Goal: Information Seeking & Learning: Learn about a topic

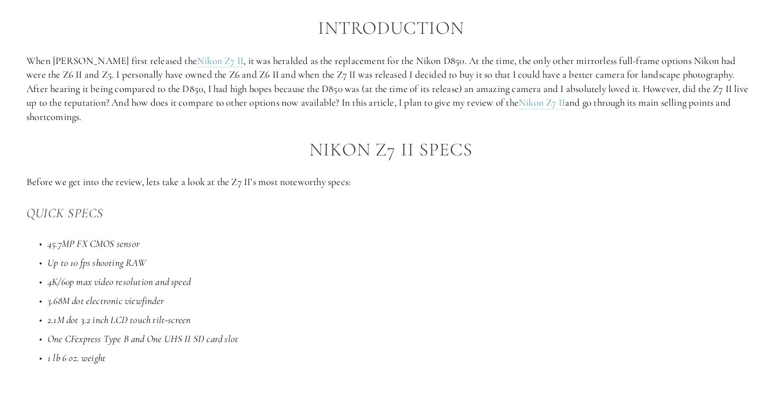
scroll to position [595, 0]
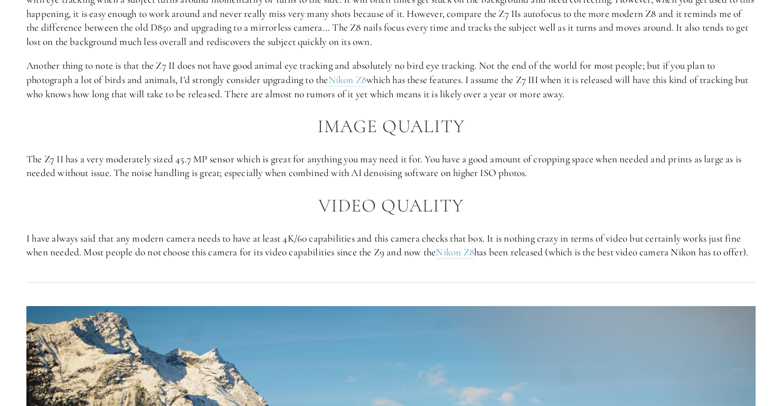
scroll to position [1153, 0]
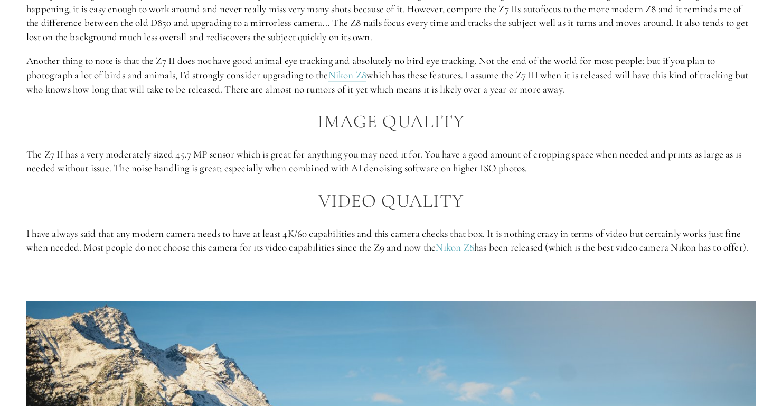
click at [229, 128] on h2 "Image Quality" at bounding box center [390, 121] width 729 height 21
click at [284, 121] on h2 "Image Quality" at bounding box center [390, 121] width 729 height 21
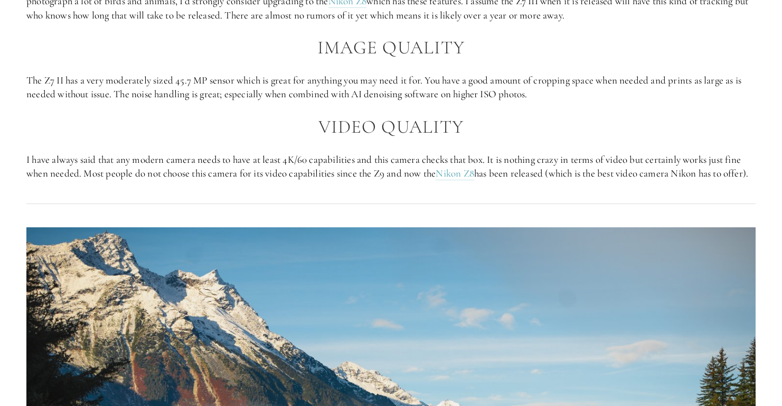
scroll to position [1240, 0]
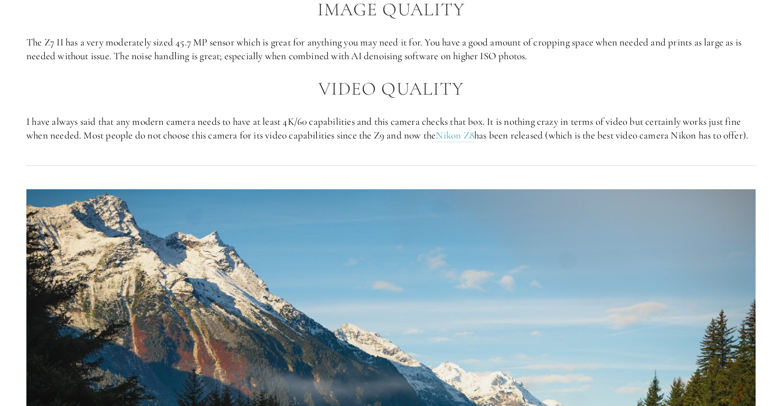
scroll to position [1269, 0]
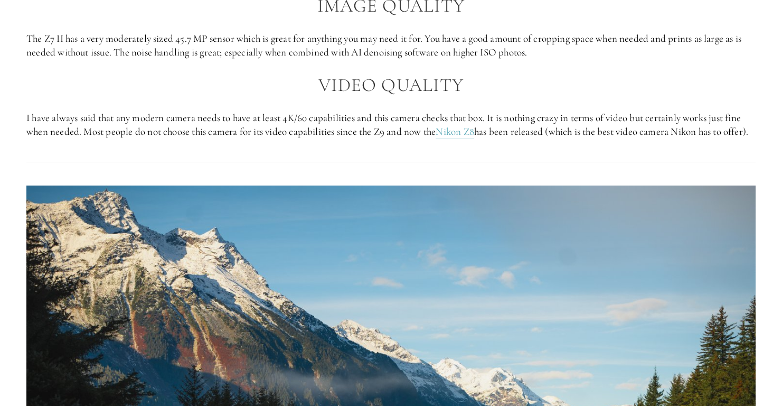
click at [294, 77] on h2 "Video Quality" at bounding box center [390, 85] width 729 height 21
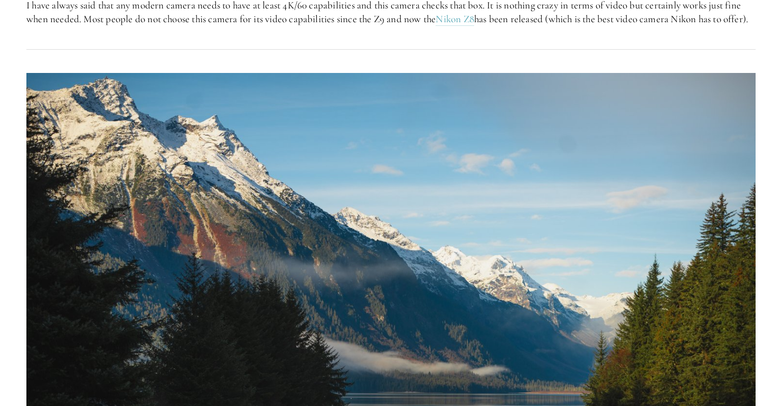
scroll to position [1382, 0]
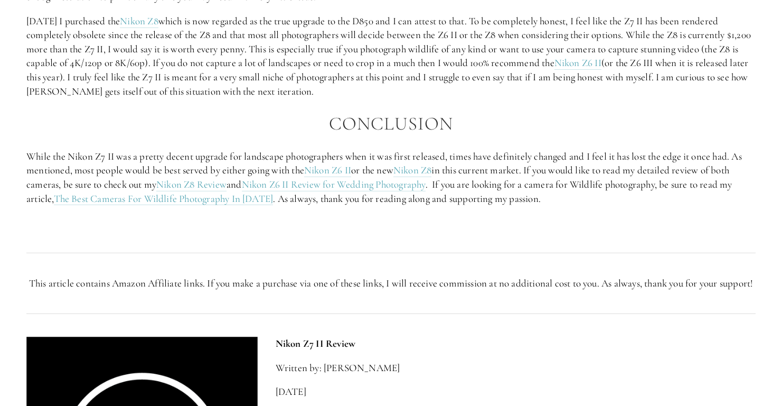
scroll to position [2020, 0]
click at [368, 97] on p "[DATE] I purchased the Nikon Z8 which is now regarded as the true upgrade to th…" at bounding box center [390, 55] width 729 height 84
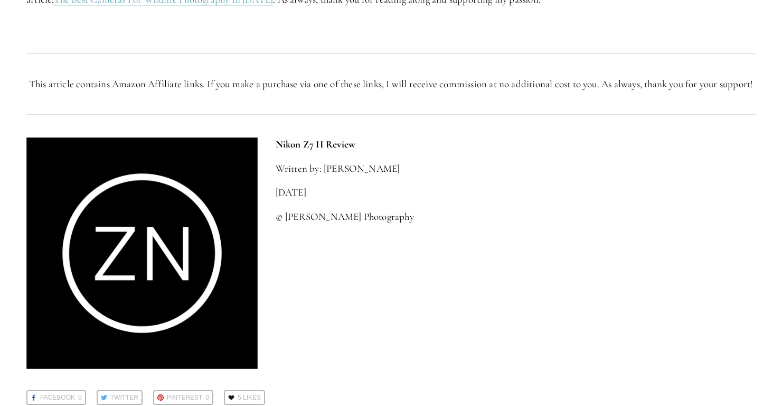
scroll to position [2231, 0]
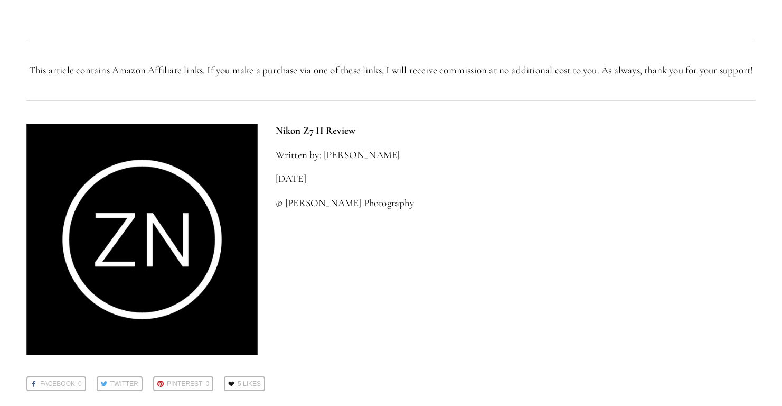
click at [401, 115] on div at bounding box center [390, 100] width 747 height 29
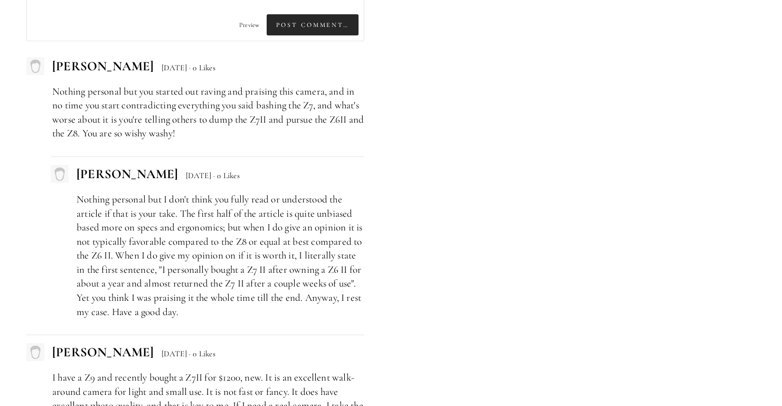
scroll to position [2786, 0]
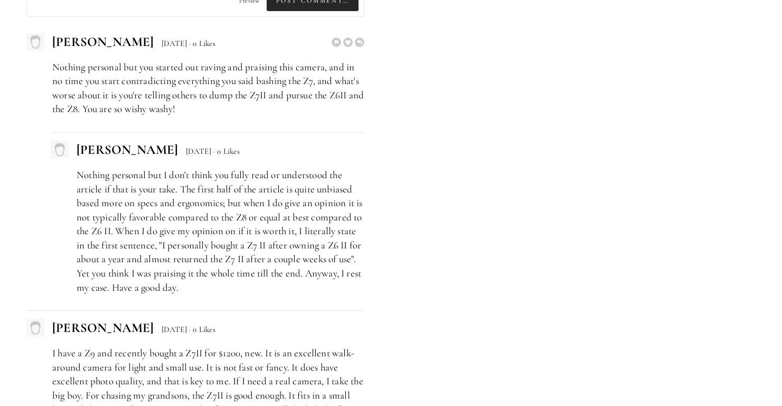
click at [235, 116] on p "Nothing personal but you started out raving and praising this camera, and in no…" at bounding box center [208, 88] width 312 height 56
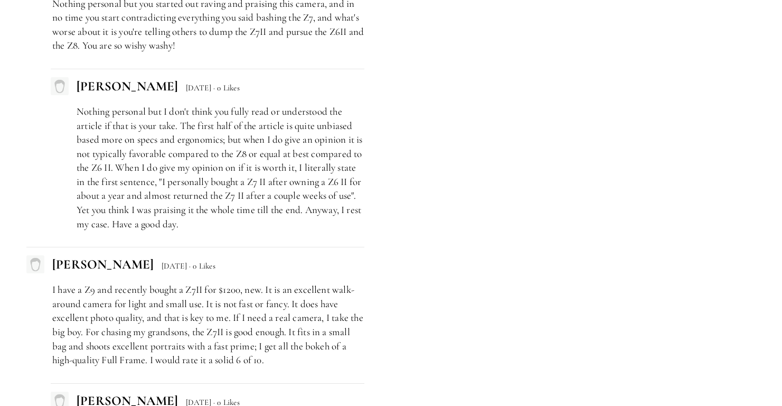
scroll to position [2851, 0]
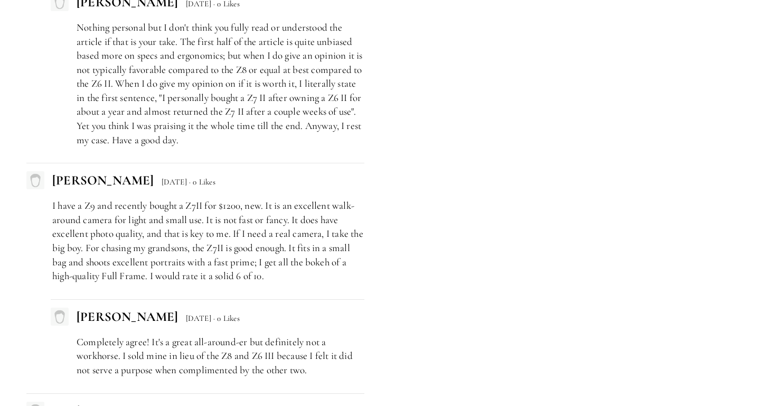
scroll to position [2934, 0]
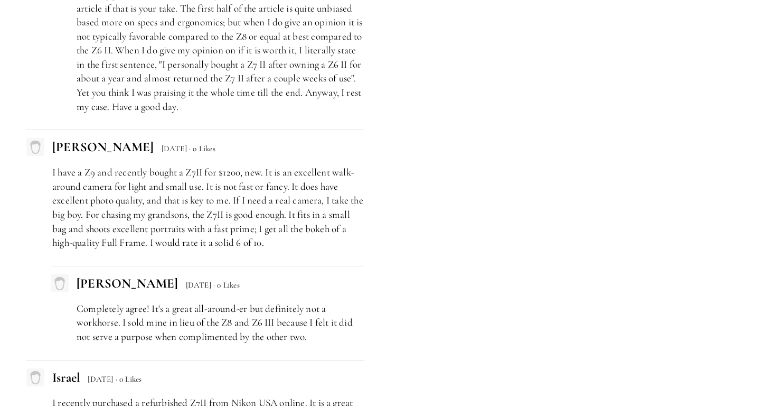
scroll to position [2975, 0]
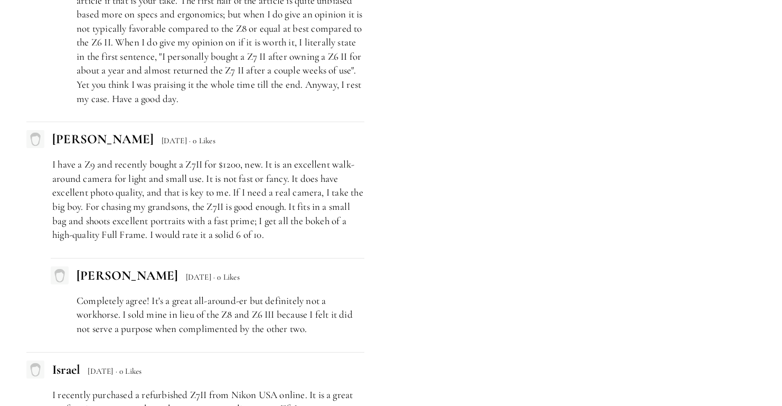
click at [302, 106] on p "Nothing personal but I don't think you fully read or understood the article if …" at bounding box center [221, 42] width 288 height 126
drag, startPoint x: 385, startPoint y: 117, endPoint x: 337, endPoint y: 114, distance: 48.1
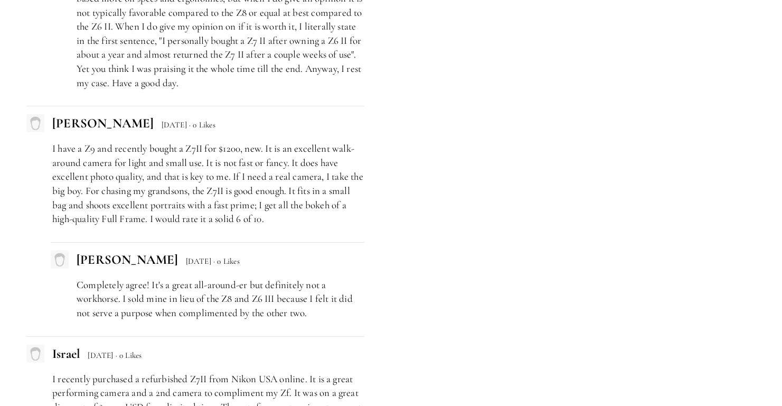
scroll to position [2992, 0]
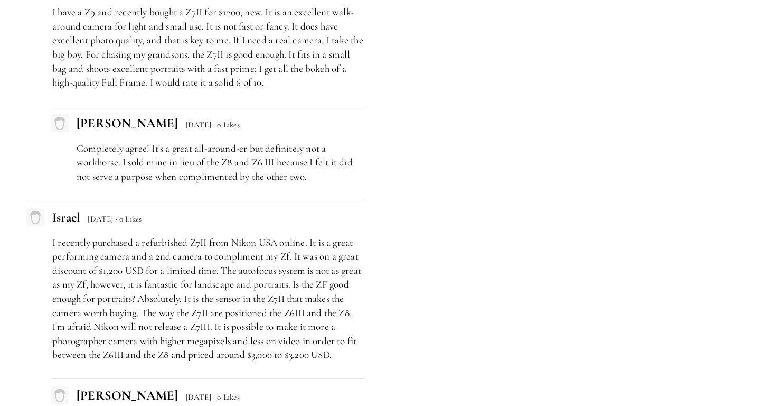
scroll to position [3128, 0]
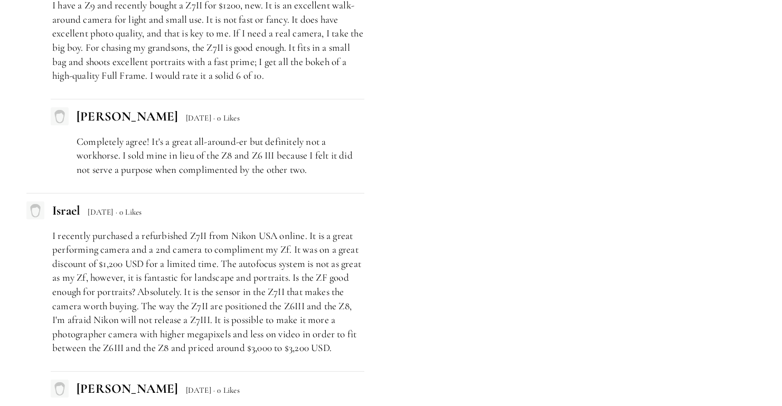
scroll to position [3137, 0]
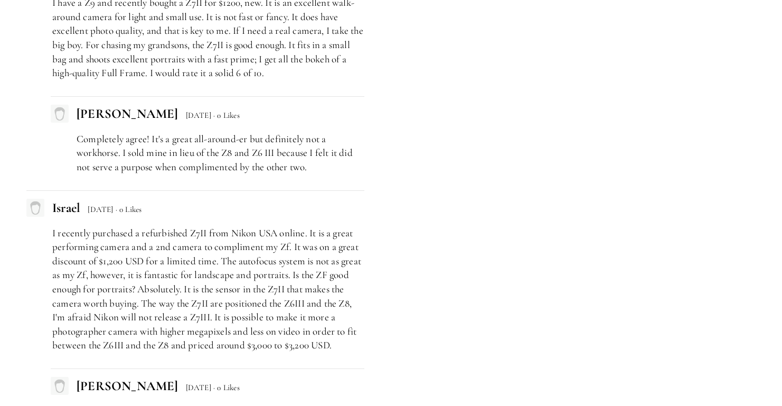
click at [345, 80] on p "I have a Z9 and recently bought a Z7II for $1200, new. It is an excellent walk-…" at bounding box center [208, 38] width 312 height 84
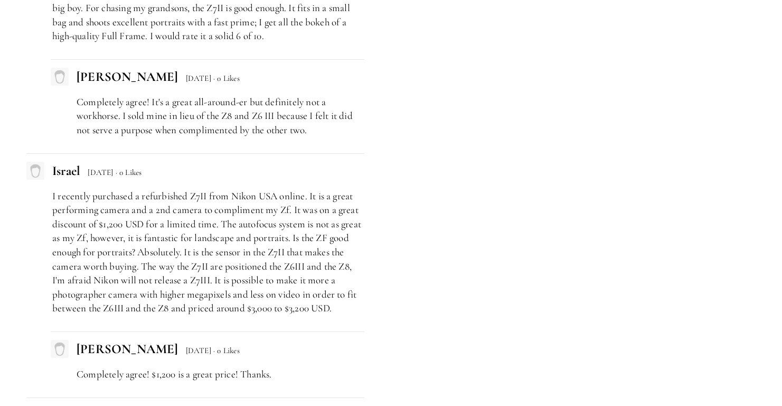
scroll to position [3178, 0]
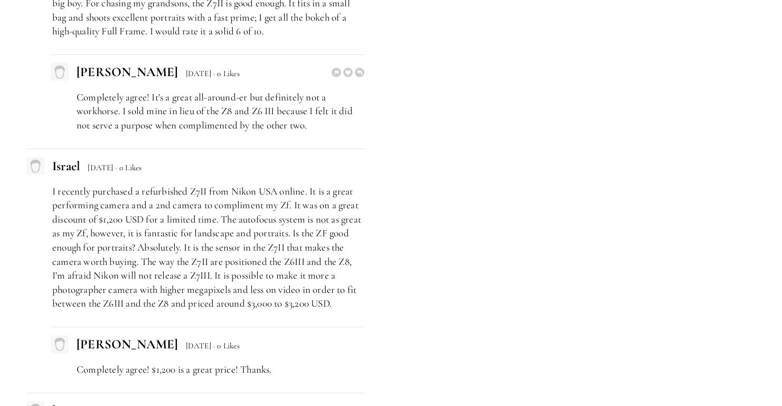
click at [337, 90] on div "[PERSON_NAME] [DATE] Pending Awaiting Moderation · 0 Likes" at bounding box center [208, 72] width 314 height 35
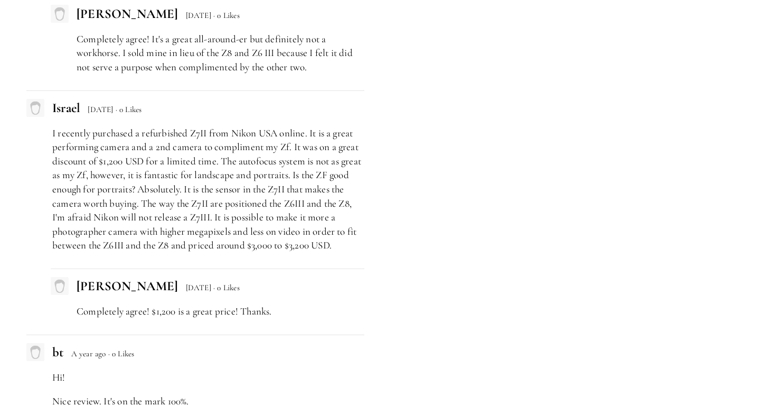
scroll to position [3252, 0]
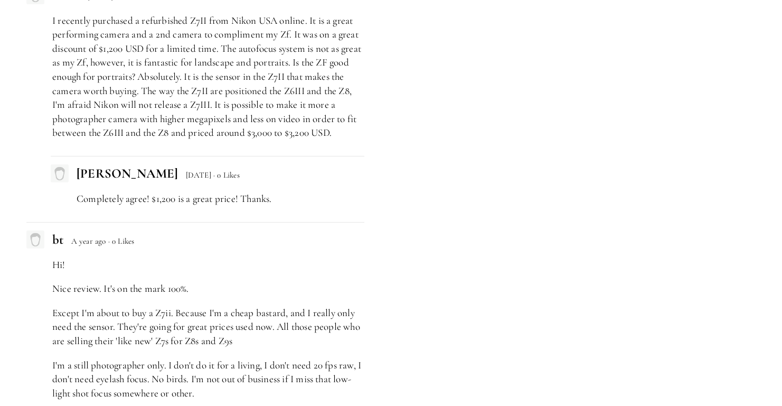
scroll to position [3357, 0]
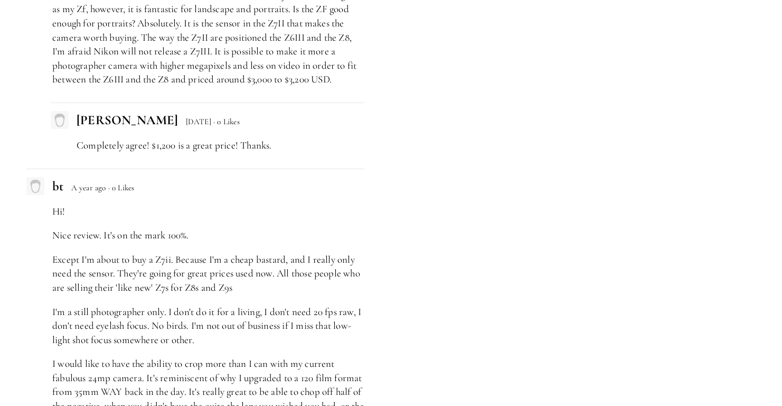
scroll to position [3404, 0]
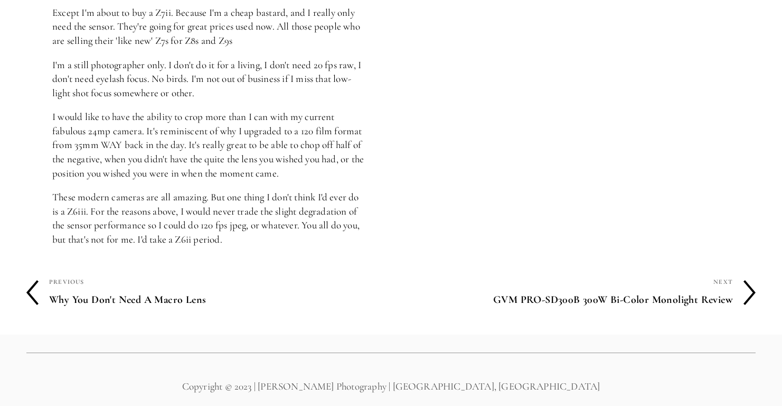
scroll to position [3655, 0]
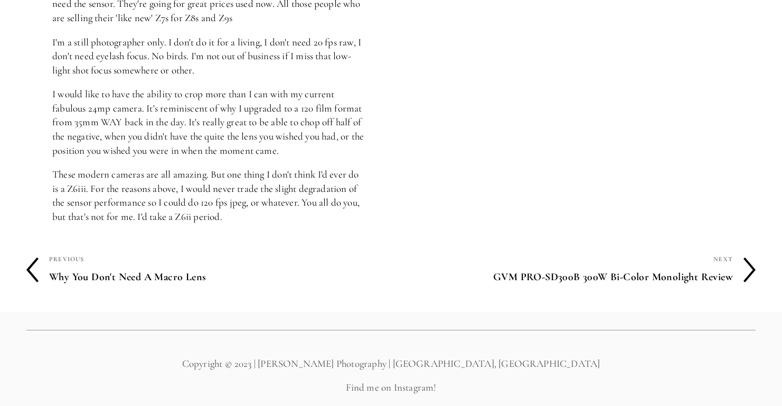
scroll to position [3678, 0]
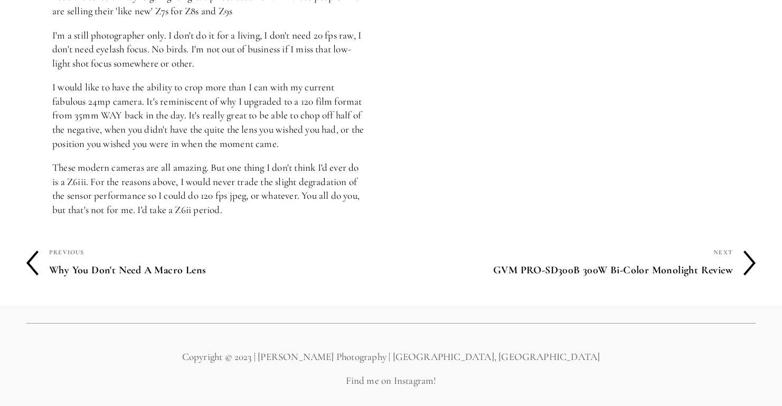
click at [299, 105] on div "Hi! Nice review. It's on the mark 100%. Except I'm about to buy a Z7ii. Because…" at bounding box center [195, 72] width 338 height 289
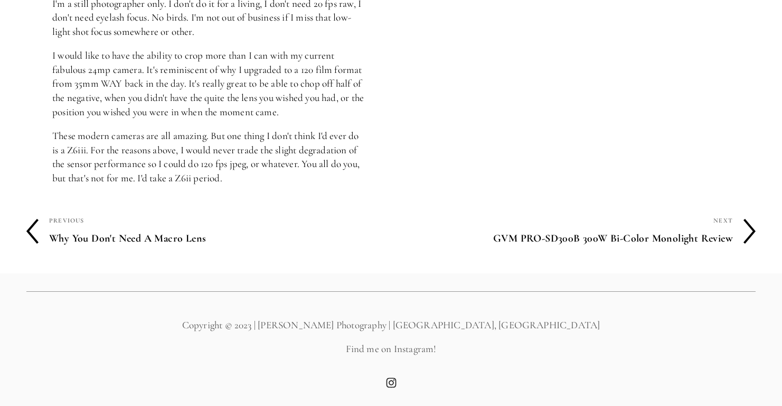
scroll to position [3740, 0]
click at [234, 177] on p "These modern cameras are all amazing. But one thing I don't think I'd ever do i…" at bounding box center [208, 157] width 312 height 56
click at [149, 238] on h4 "Why You Don't Need A Macro Lens" at bounding box center [220, 238] width 342 height 22
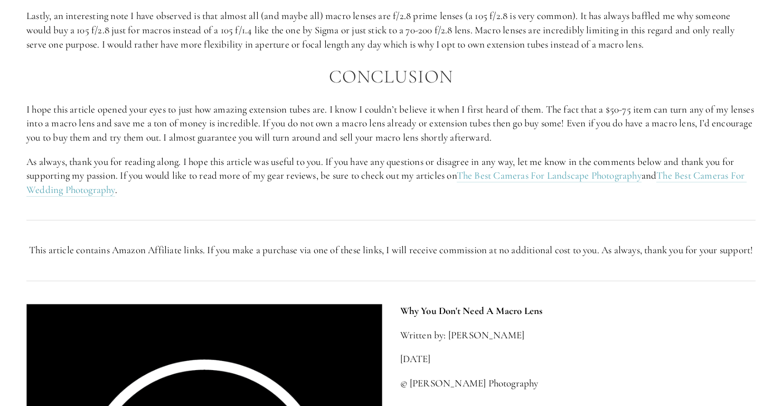
scroll to position [1358, 0]
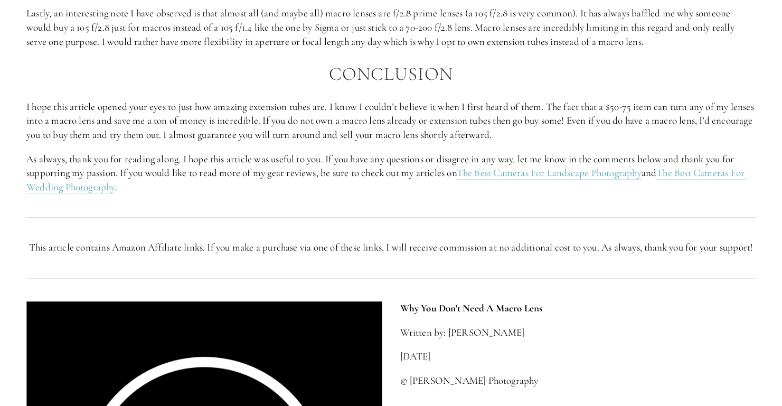
click at [203, 191] on p "As always, thank you for reading along. I hope this article was useful to you. …" at bounding box center [390, 173] width 729 height 42
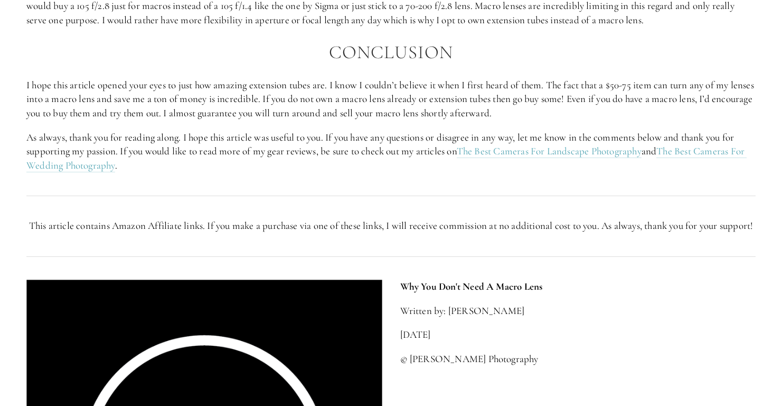
scroll to position [1385, 0]
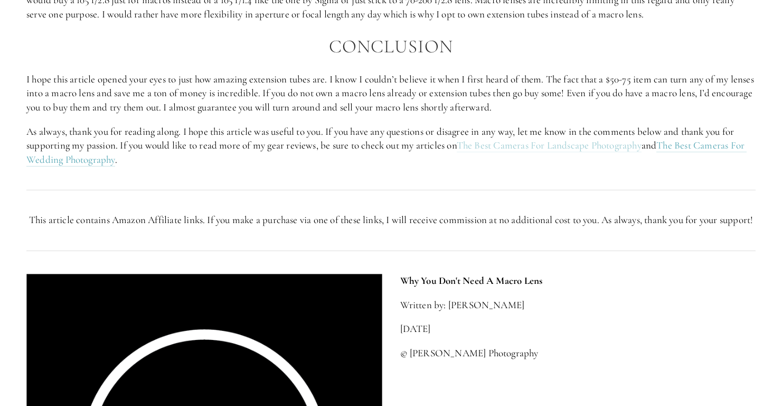
click at [499, 152] on link "The Best Cameras For Landscape Photography" at bounding box center [549, 145] width 185 height 13
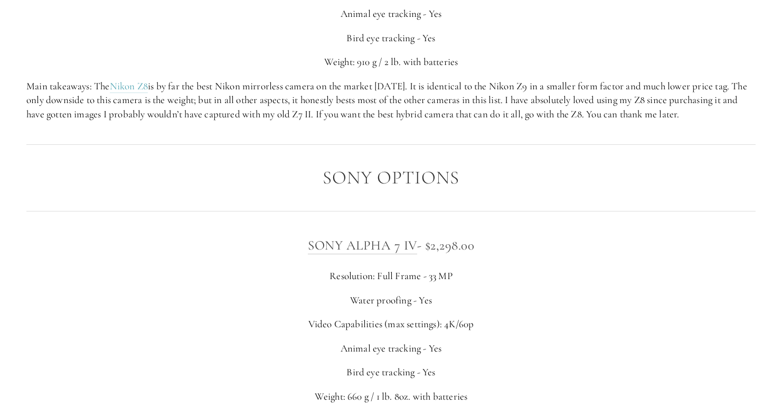
scroll to position [2192, 0]
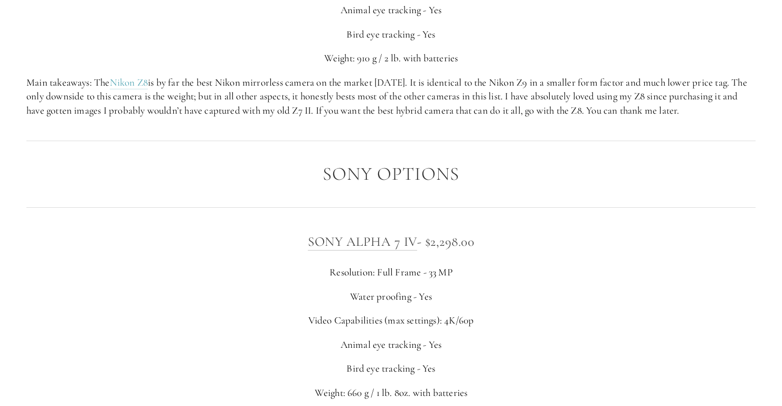
click at [340, 140] on div at bounding box center [390, 140] width 747 height 29
click at [375, 126] on div "NIKON Z8 - $3,696.00 Resolution: Full Frame - 45.7 MP Water proofing - Yes Vide…" at bounding box center [390, 7] width 747 height 239
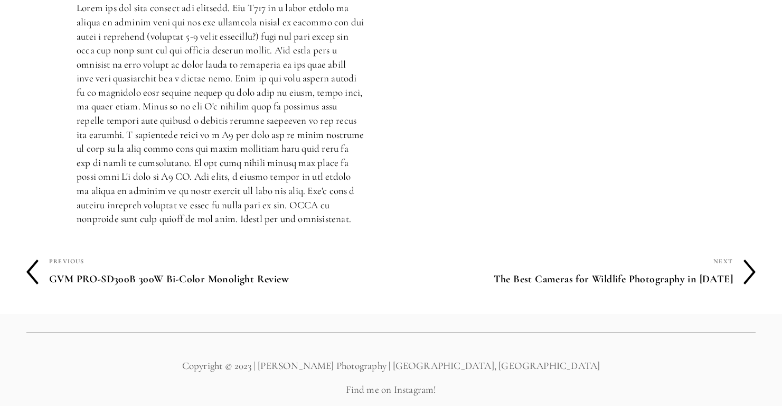
scroll to position [4873, 0]
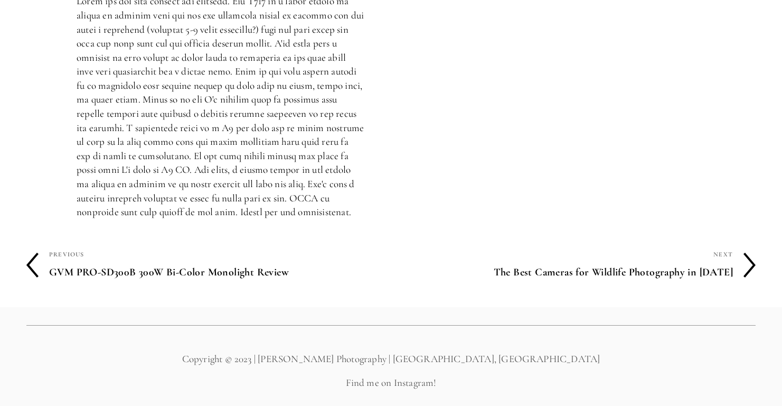
click at [214, 119] on p at bounding box center [221, 106] width 288 height 225
click at [153, 126] on p at bounding box center [221, 106] width 288 height 225
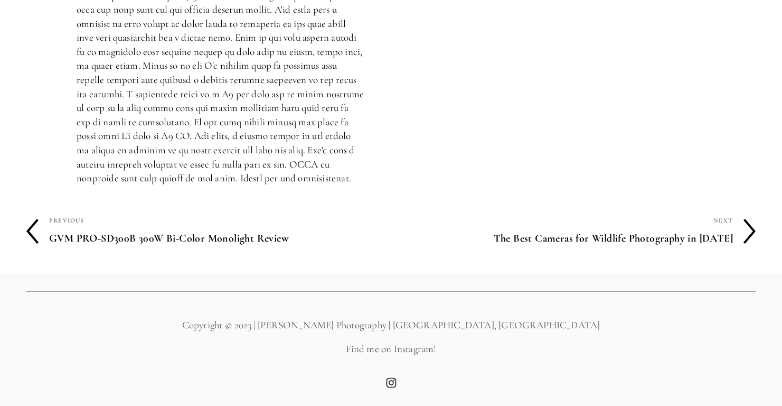
scroll to position [4932, 0]
click at [217, 109] on p at bounding box center [221, 72] width 288 height 225
click at [225, 119] on p at bounding box center [221, 72] width 288 height 225
click at [238, 147] on p at bounding box center [221, 72] width 288 height 225
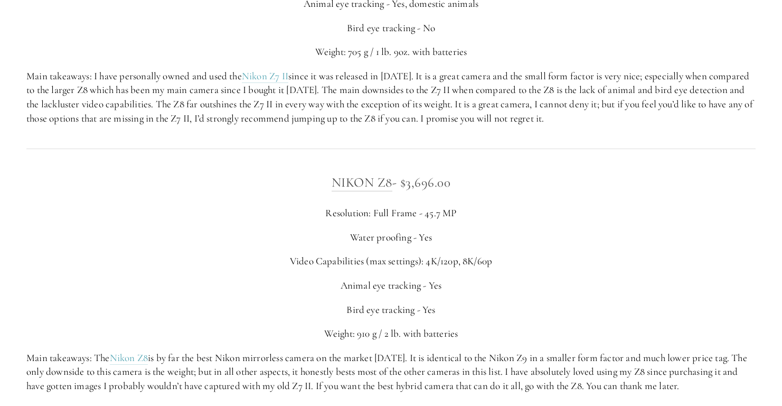
scroll to position [1887, 0]
